Goal: Task Accomplishment & Management: Manage account settings

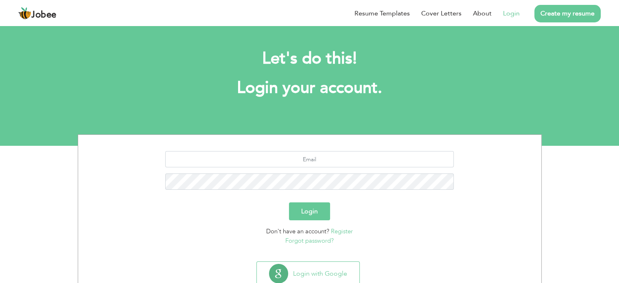
click at [502, 15] on li "Login" at bounding box center [506, 13] width 28 height 21
click at [512, 14] on link "Login" at bounding box center [511, 14] width 17 height 10
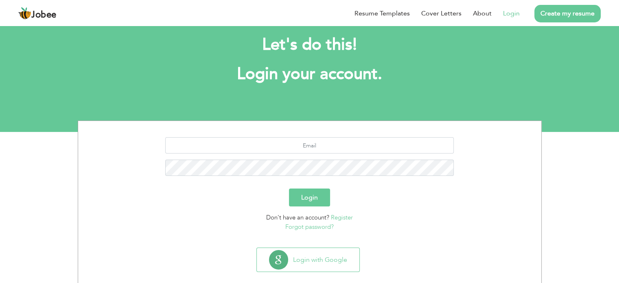
scroll to position [26, 0]
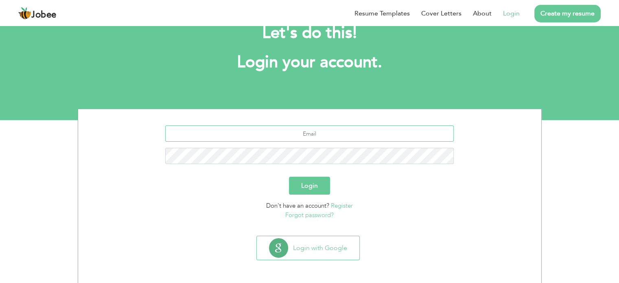
click at [332, 127] on input "text" at bounding box center [309, 133] width 289 height 16
type input "[EMAIL_ADDRESS][DOMAIN_NAME]"
click at [319, 186] on button "Login" at bounding box center [309, 186] width 41 height 18
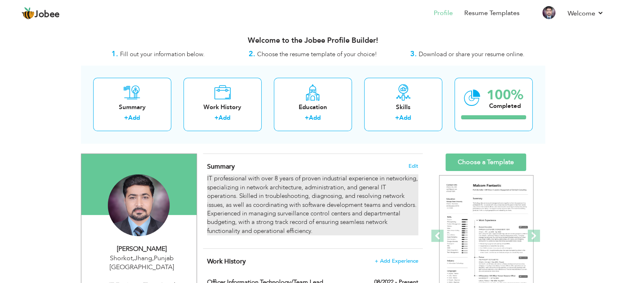
scroll to position [41, 0]
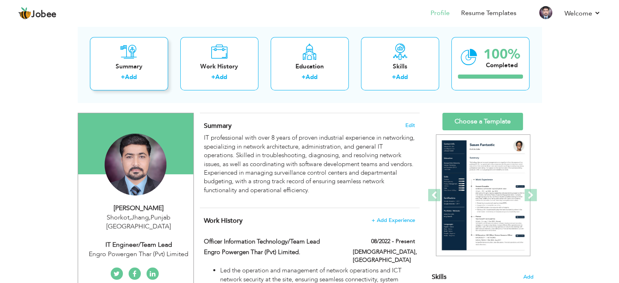
click at [144, 64] on div "Summary" at bounding box center [128, 66] width 65 height 9
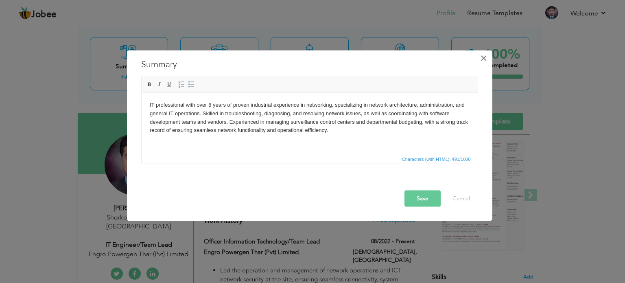
click at [488, 62] on button "×" at bounding box center [484, 57] width 13 height 13
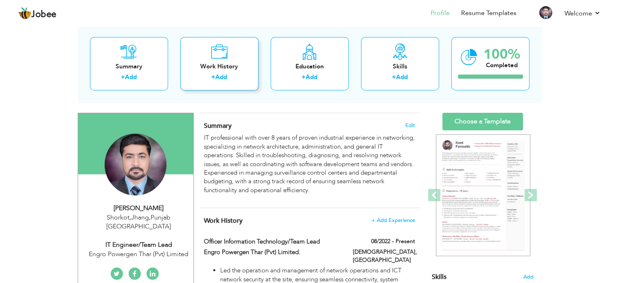
click at [239, 65] on div "Work History" at bounding box center [219, 66] width 65 height 9
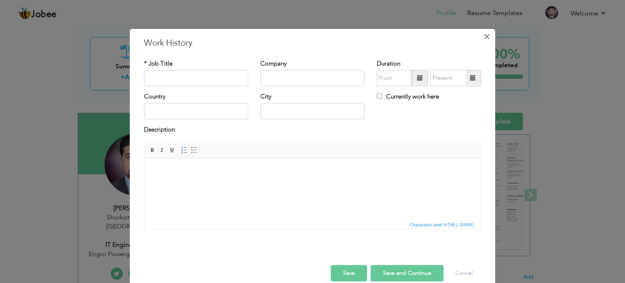
click at [484, 38] on span "×" at bounding box center [487, 36] width 7 height 15
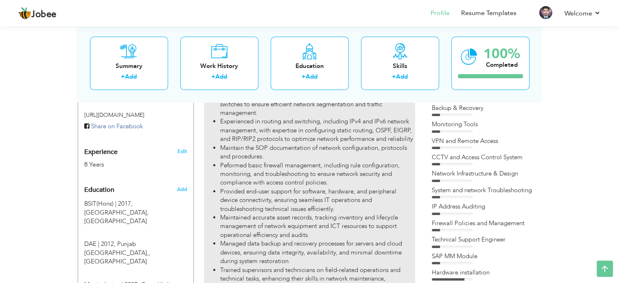
scroll to position [122, 0]
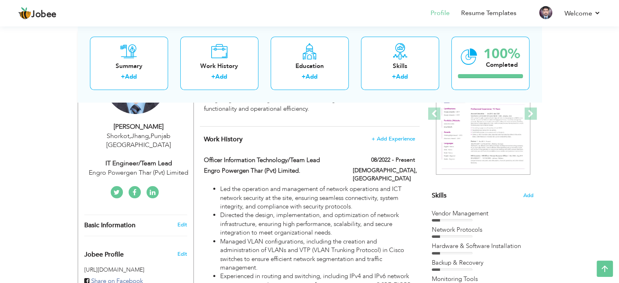
click at [402, 137] on span "+ Add Experience" at bounding box center [393, 139] width 44 height 6
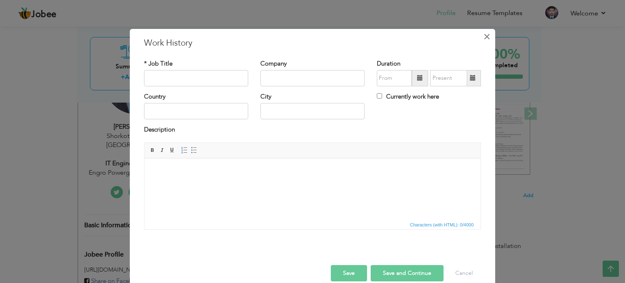
click at [484, 38] on span "×" at bounding box center [487, 36] width 7 height 15
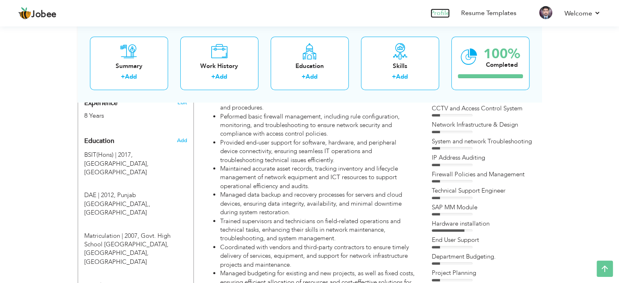
click at [447, 13] on link "Profile" at bounding box center [440, 13] width 19 height 9
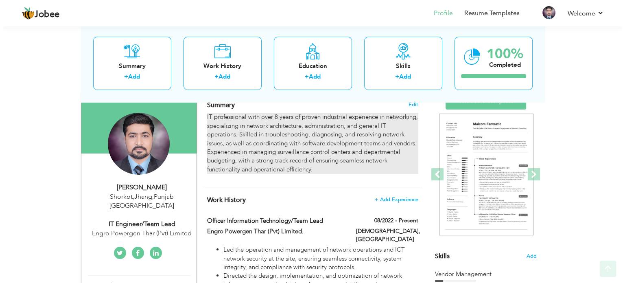
scroll to position [163, 0]
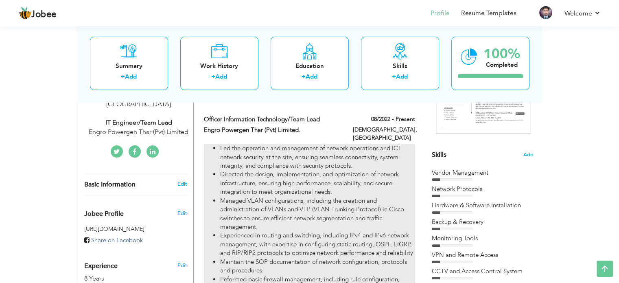
click at [301, 197] on li "Managed VLAN configurations, including the creation and administration of VLANs…" at bounding box center [317, 214] width 195 height 35
type input "Officer Information Technology/Team Lead"
type input "Engro Powergen Thar (Pvt) Limited."
type input "08/2022"
type input "[GEOGRAPHIC_DATA]"
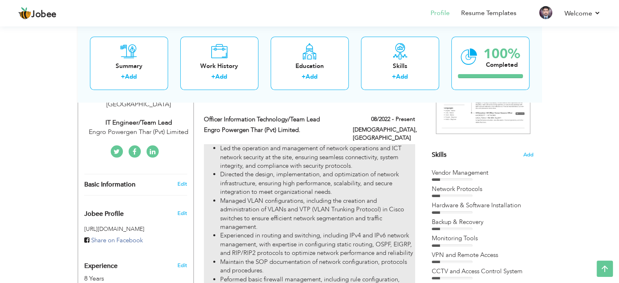
type input "Islamkot"
checkbox input "true"
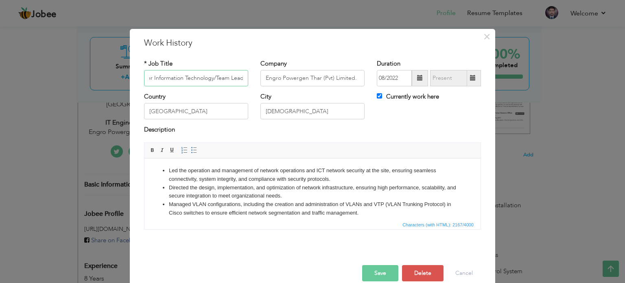
scroll to position [41, 0]
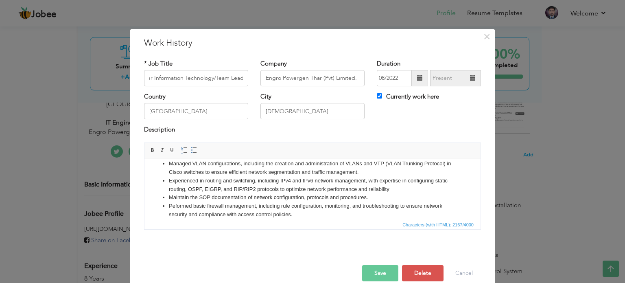
click at [266, 184] on li "Experienced in routing and switching, including IPv4 and IPv6 network managemen…" at bounding box center [312, 184] width 287 height 17
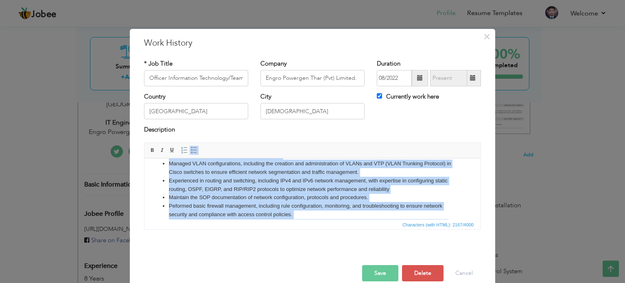
copy ul "Led the operation and management of network operations and ICT network security…"
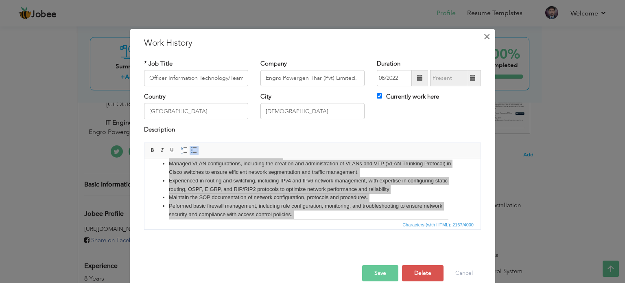
click at [484, 37] on span "×" at bounding box center [487, 36] width 7 height 15
